Goal: Task Accomplishment & Management: Use online tool/utility

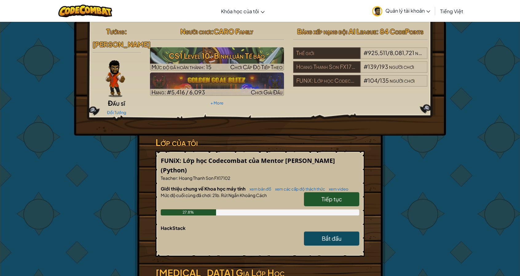
click at [420, 11] on span "Quản lý tài khoản" at bounding box center [407, 10] width 45 height 6
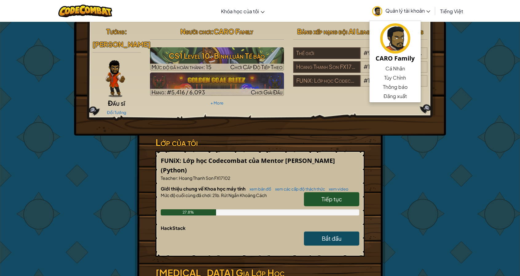
click at [418, 161] on div "Tướng : [PERSON_NAME] Đấu sĩ Đổi Tướng Người chơi : CARO Family CS1 Level 10: B…" at bounding box center [259, 184] width 359 height 324
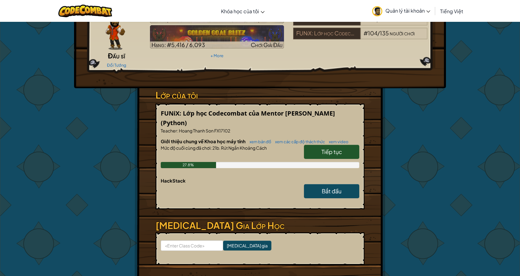
scroll to position [61, 0]
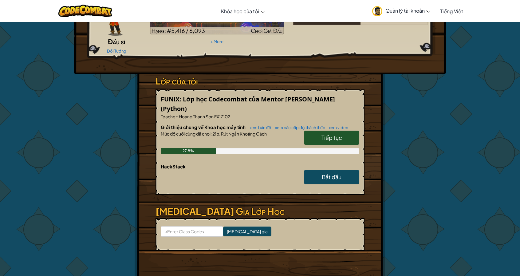
click at [318, 134] on link "Tiếp tục" at bounding box center [331, 138] width 55 height 14
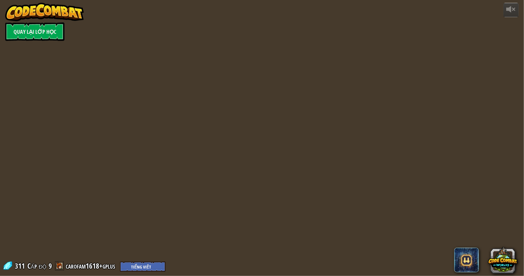
select select "vi"
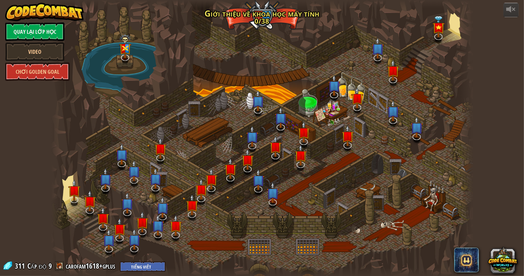
select select "vi"
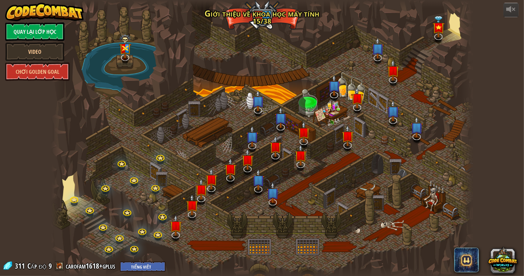
select select "vi"
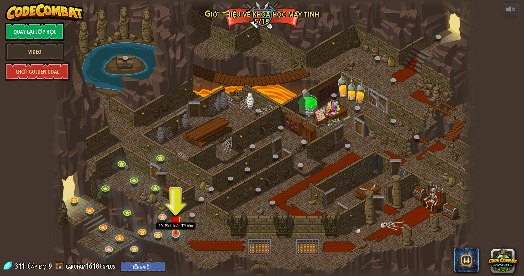
click at [174, 225] on img at bounding box center [175, 222] width 11 height 26
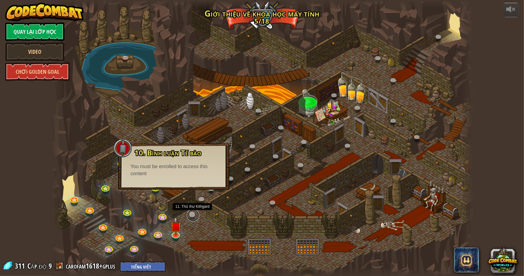
click at [192, 215] on link at bounding box center [193, 215] width 12 height 12
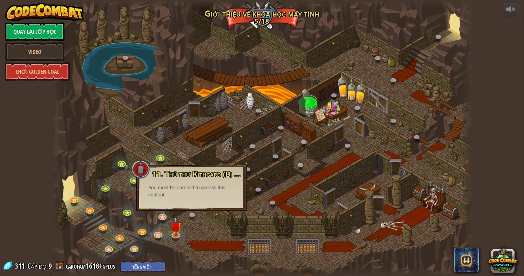
click at [194, 226] on div at bounding box center [262, 138] width 422 height 276
